Goal: Information Seeking & Learning: Learn about a topic

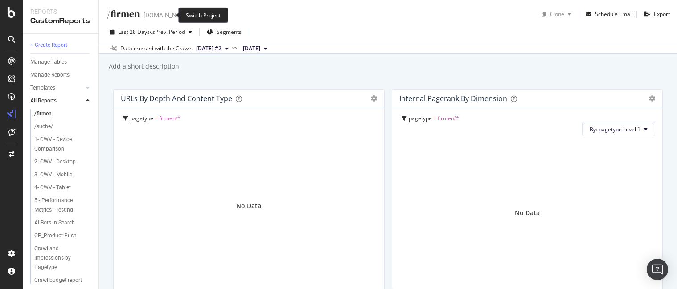
click at [195, 14] on icon "arrow-right-arrow-left" at bounding box center [197, 15] width 5 height 6
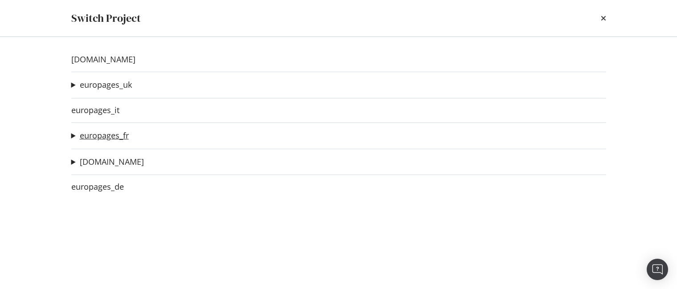
click at [106, 134] on link "europages_fr" at bounding box center [104, 135] width 49 height 9
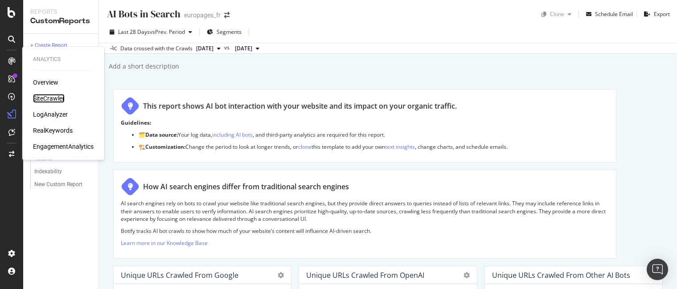
click at [53, 96] on div "SiteCrawler" at bounding box center [49, 98] width 32 height 9
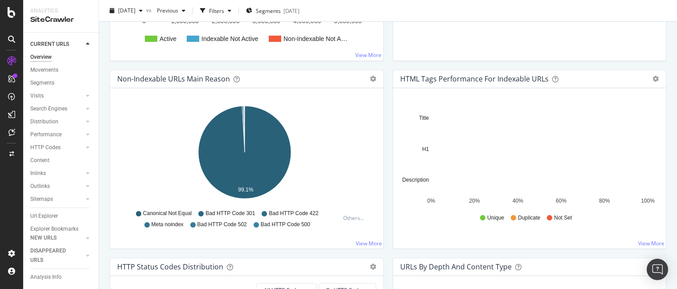
scroll to position [536, 0]
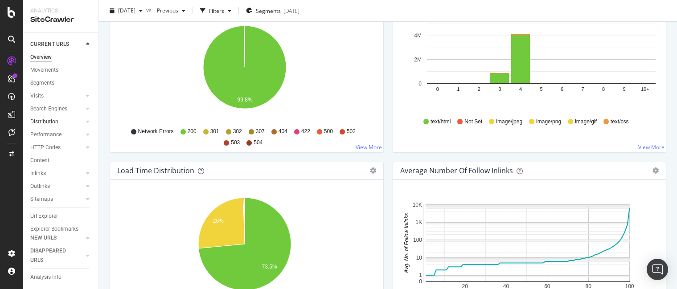
click at [67, 124] on link "Distribution" at bounding box center [56, 121] width 53 height 9
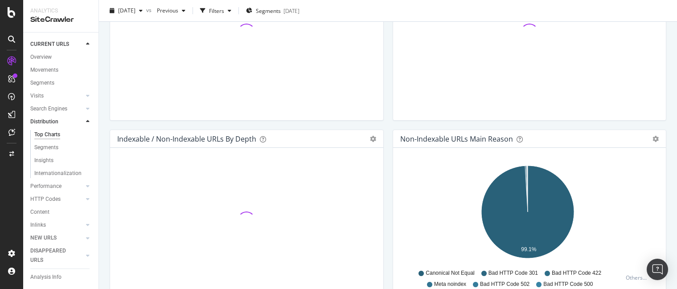
scroll to position [28, 0]
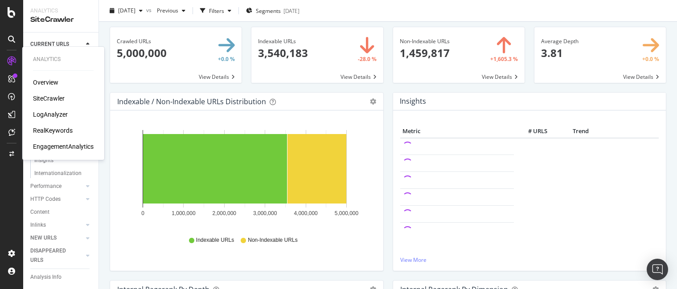
click at [58, 113] on div "LogAnalyzer" at bounding box center [50, 114] width 35 height 9
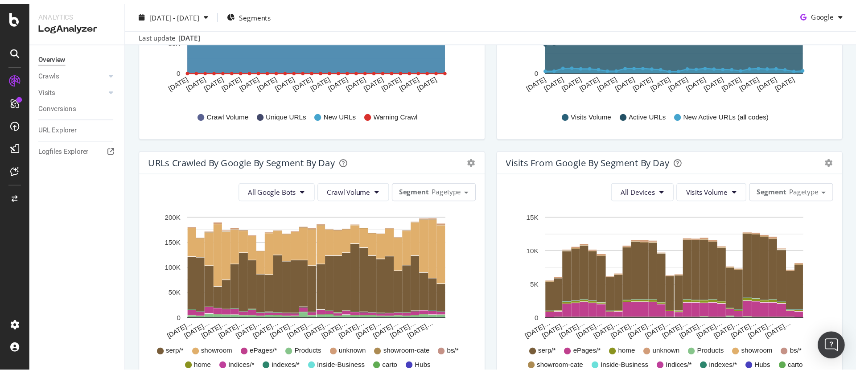
scroll to position [219, 0]
